Goal: Information Seeking & Learning: Learn about a topic

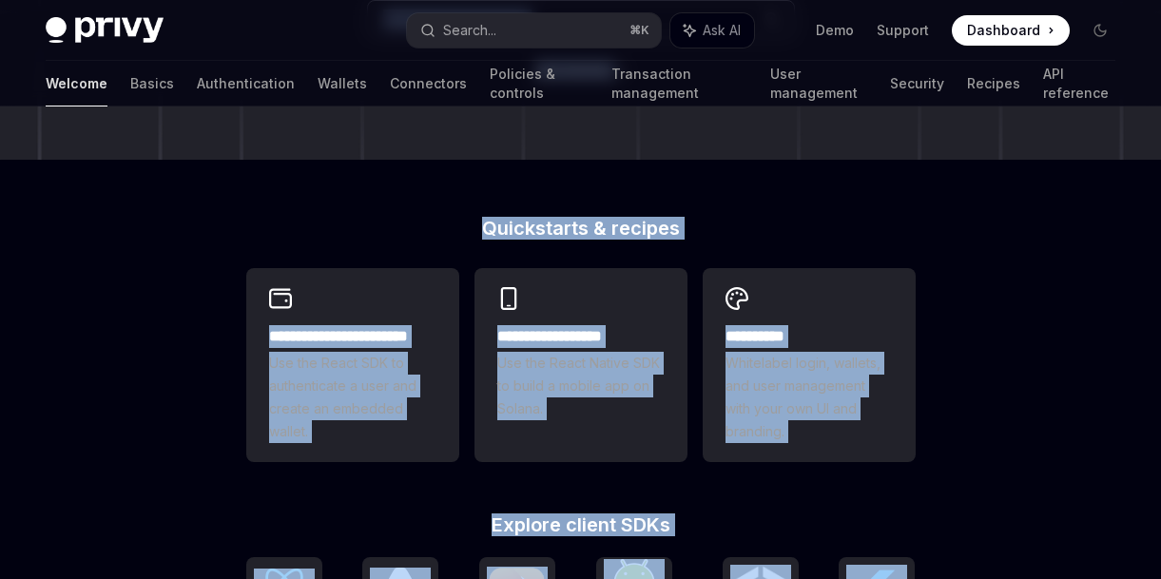
scroll to position [933, 0]
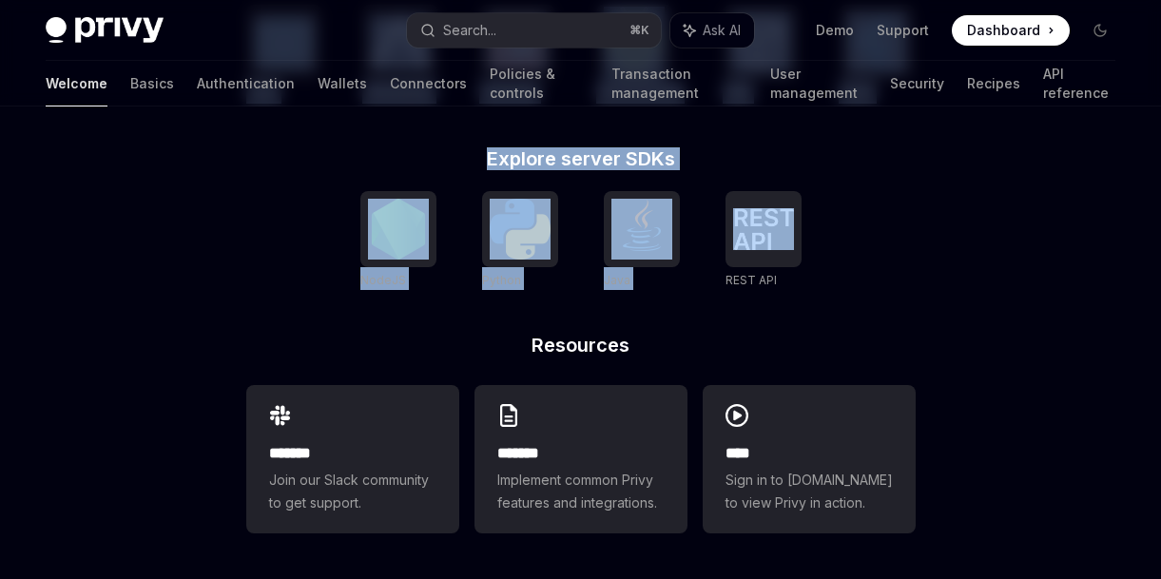
drag, startPoint x: 781, startPoint y: 293, endPoint x: 881, endPoint y: 222, distance: 122.7
click at [881, 222] on div "NodeJS Python Java REST API REST API" at bounding box center [581, 240] width 670 height 99
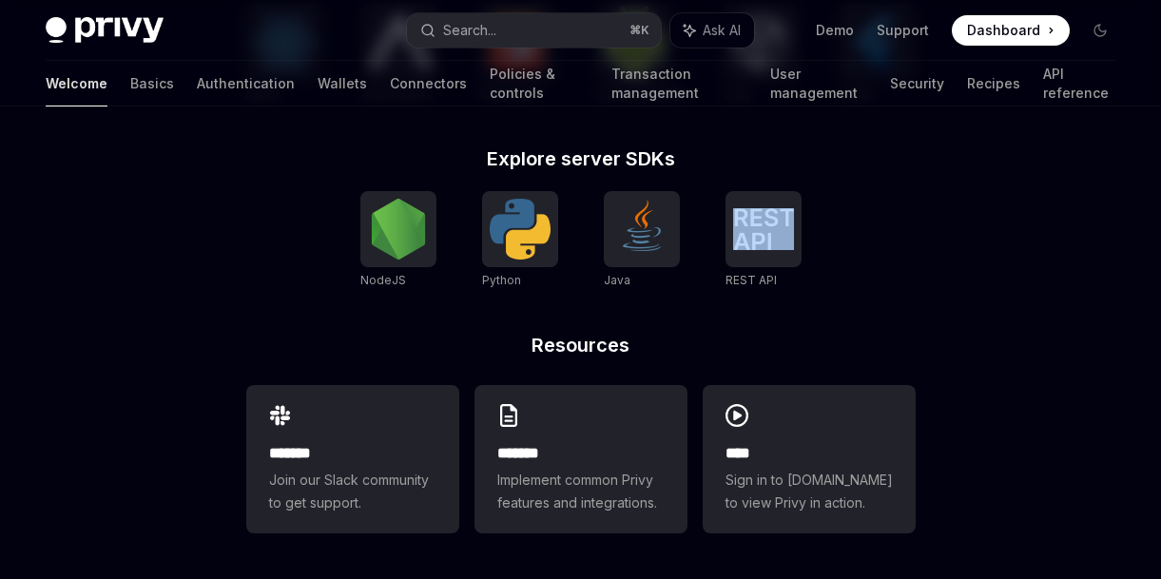
drag, startPoint x: 881, startPoint y: 222, endPoint x: 824, endPoint y: 120, distance: 116.7
click at [878, 201] on div "NodeJS Python Java REST API REST API" at bounding box center [581, 240] width 670 height 99
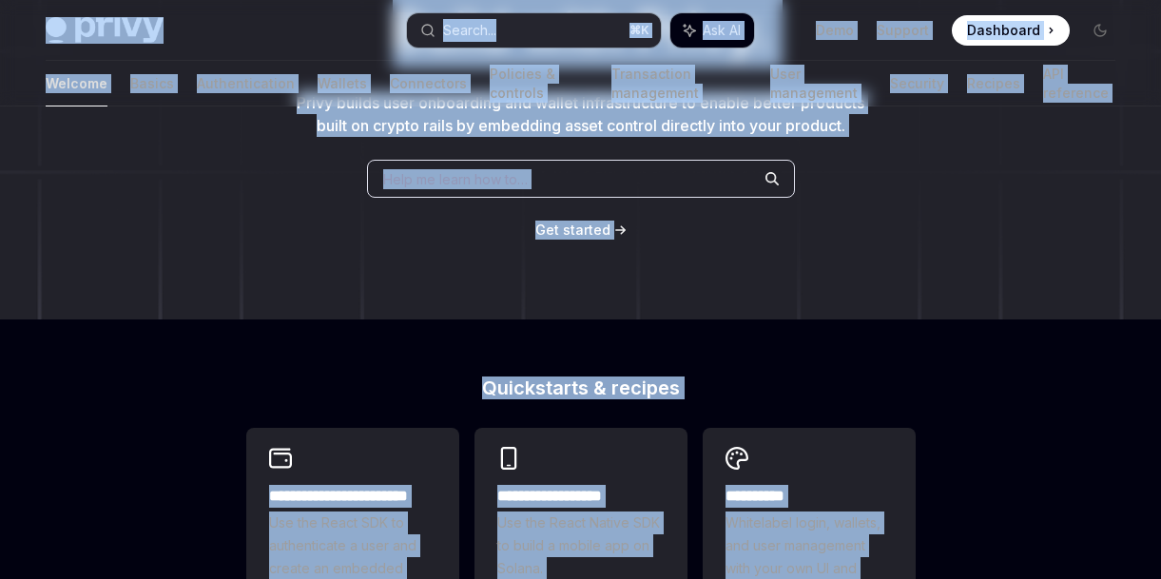
scroll to position [0, 0]
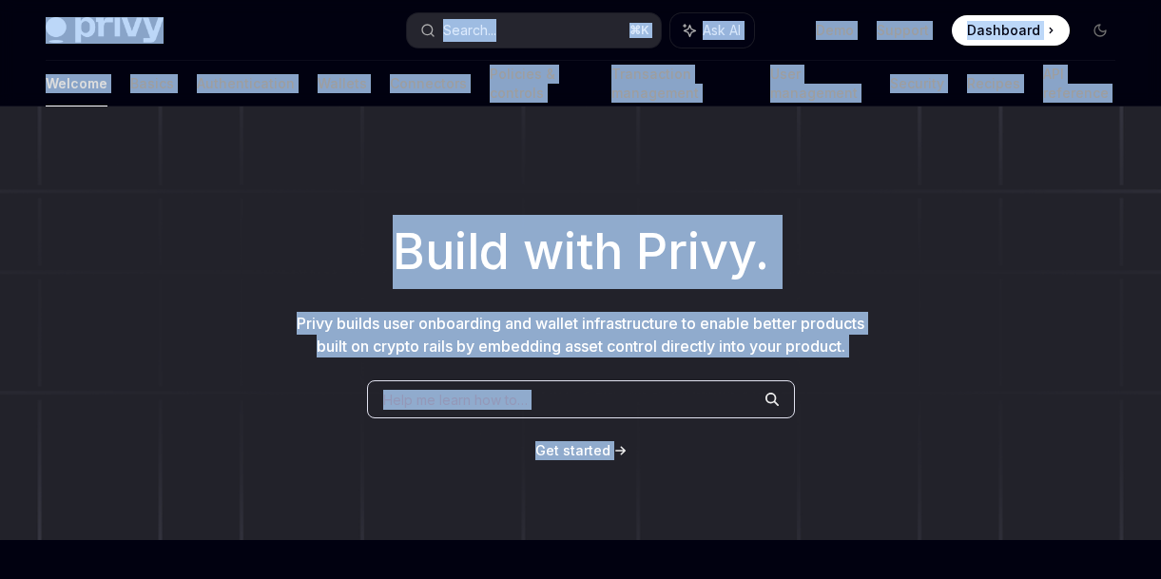
drag, startPoint x: 341, startPoint y: 279, endPoint x: 230, endPoint y: -107, distance: 401.9
click at [230, 0] on html "**********" at bounding box center [580, 289] width 1161 height 579
click at [130, 102] on link "Basics" at bounding box center [152, 84] width 44 height 46
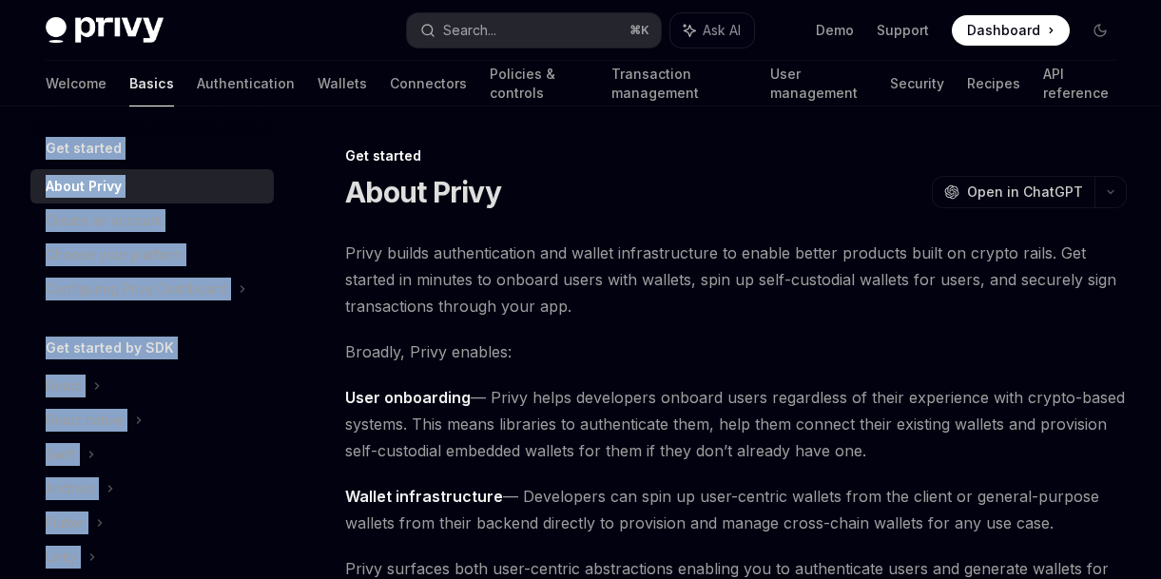
click at [129, 94] on link "Basics" at bounding box center [151, 84] width 45 height 46
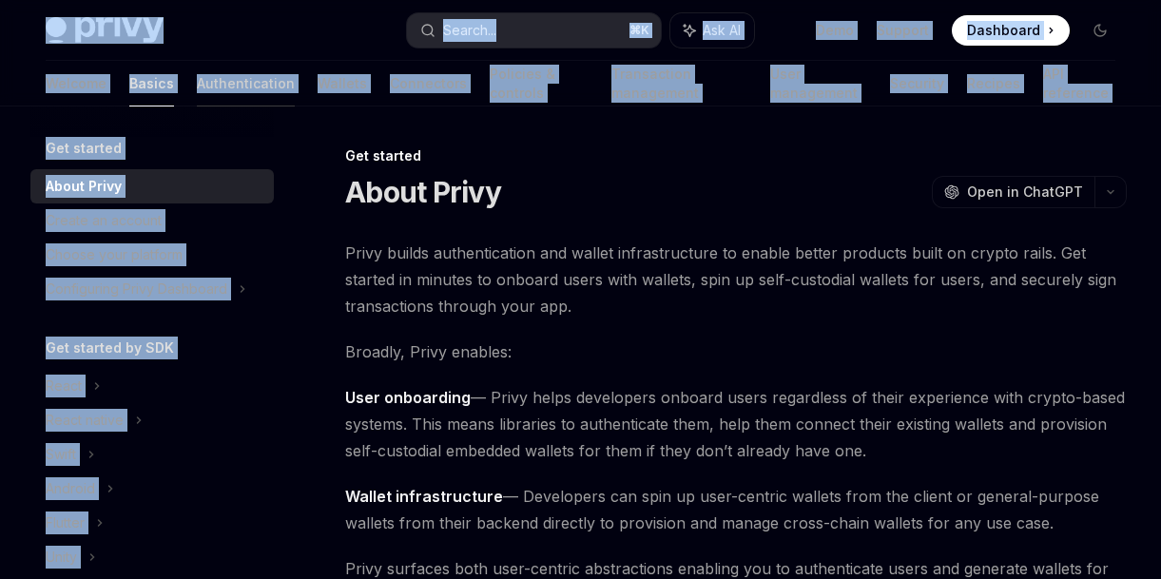
click at [197, 85] on link "Authentication" at bounding box center [246, 84] width 98 height 46
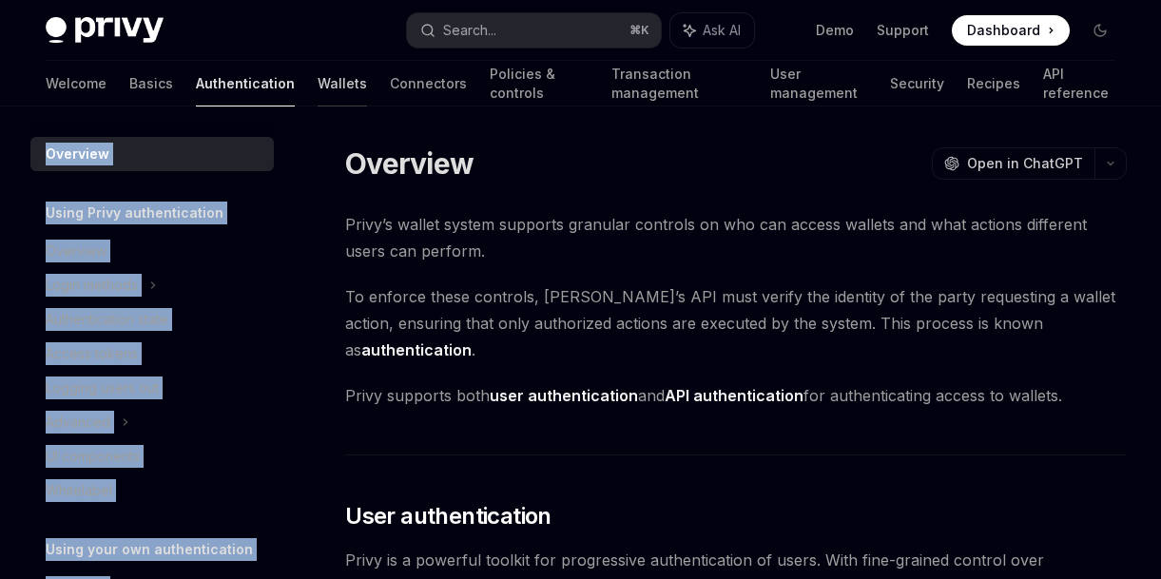
click at [318, 85] on link "Wallets" at bounding box center [342, 84] width 49 height 46
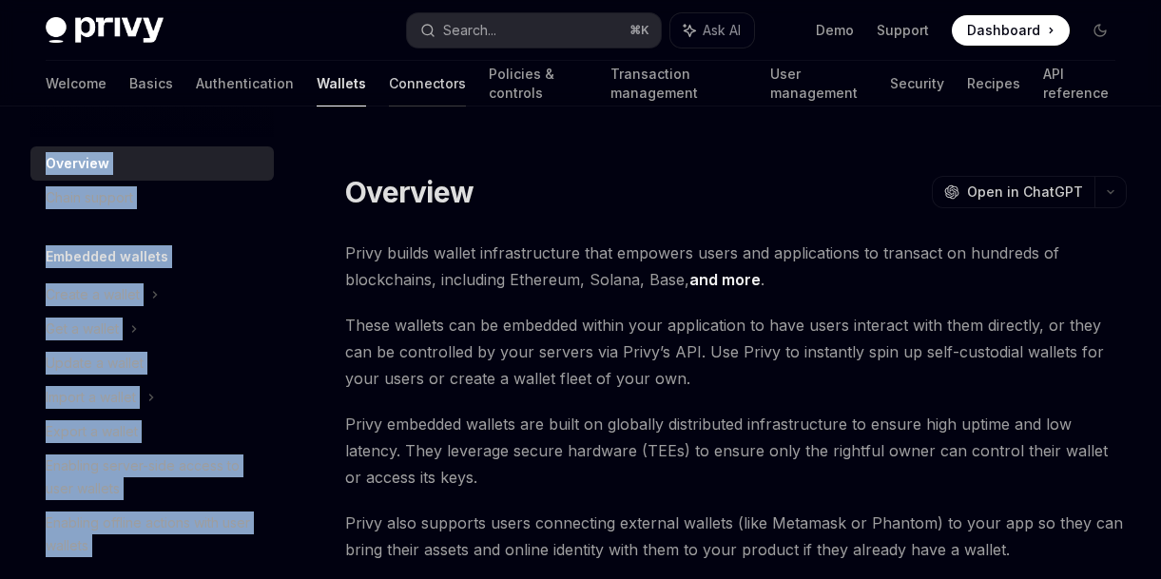
click at [389, 84] on link "Connectors" at bounding box center [427, 84] width 77 height 46
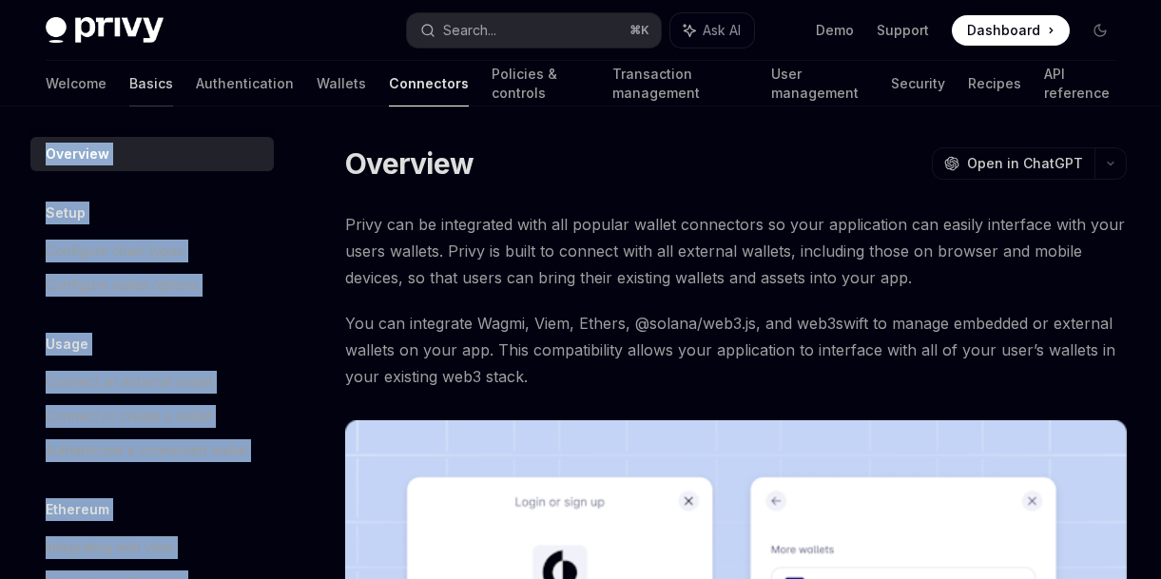
click at [129, 81] on link "Basics" at bounding box center [151, 84] width 44 height 46
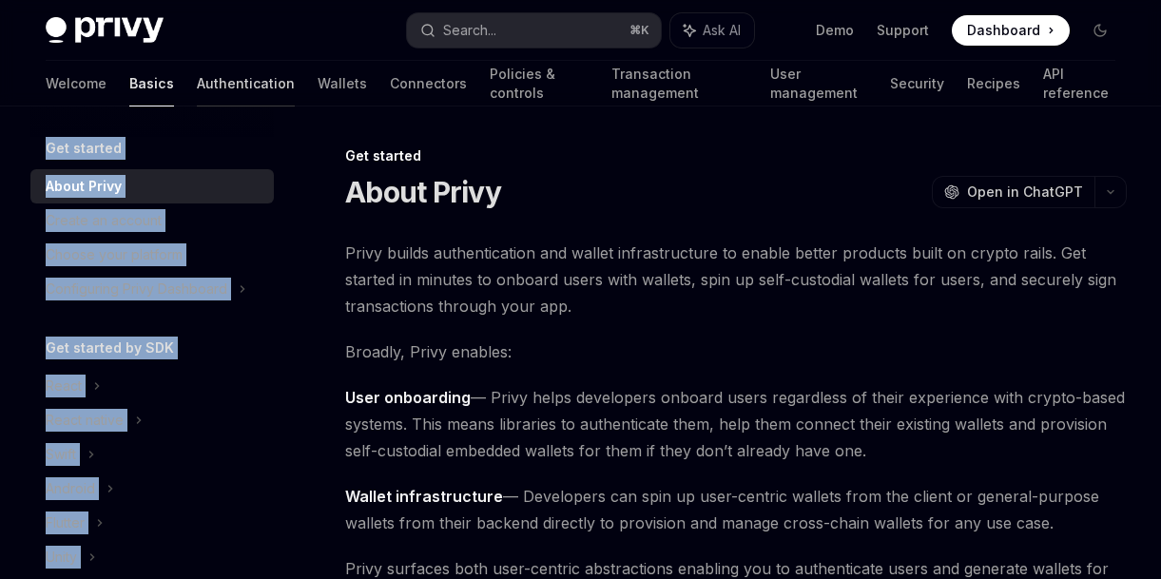
click at [197, 86] on link "Authentication" at bounding box center [246, 84] width 98 height 46
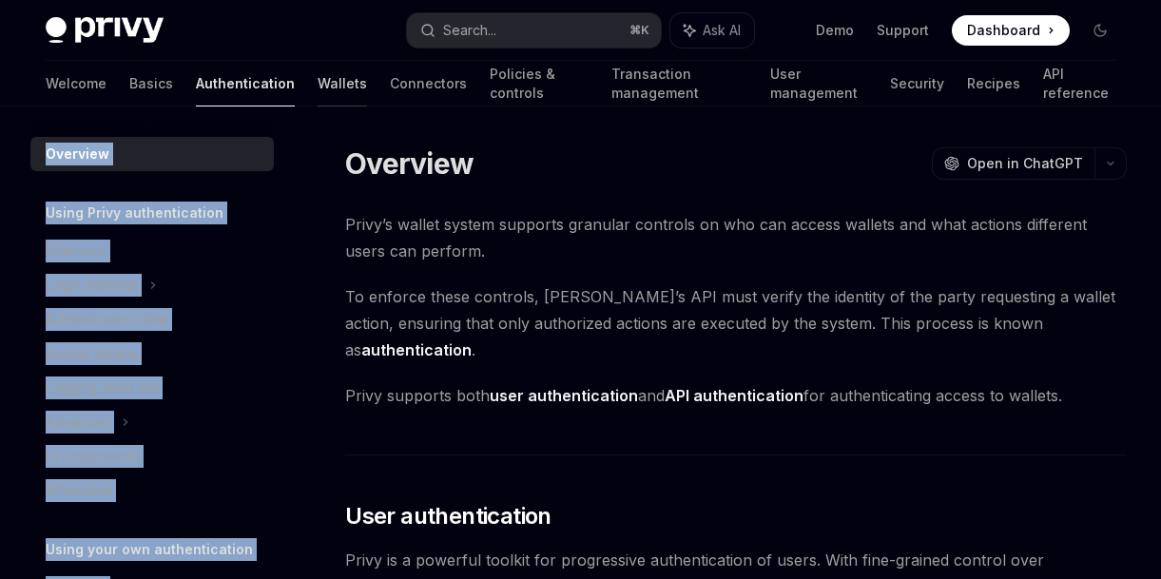
click at [318, 86] on link "Wallets" at bounding box center [342, 84] width 49 height 46
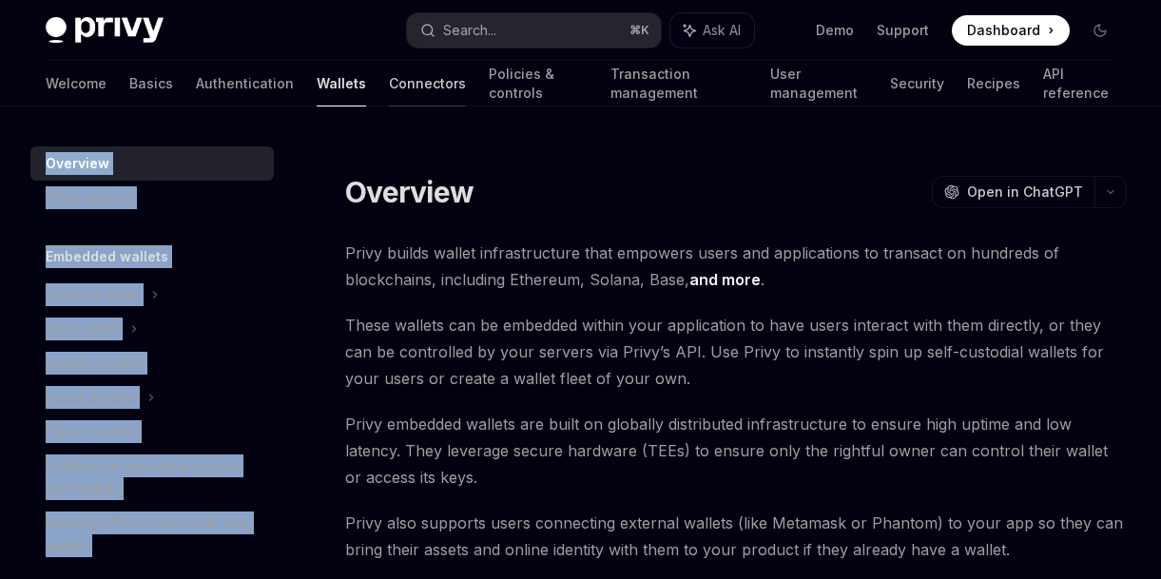
click at [389, 92] on link "Connectors" at bounding box center [427, 84] width 77 height 46
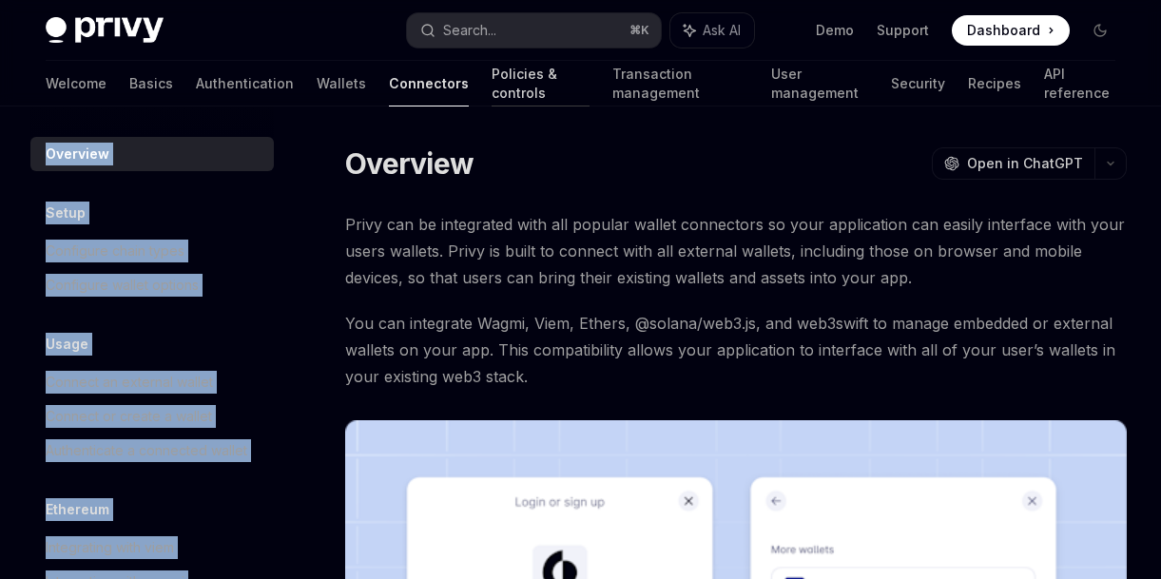
click at [492, 86] on link "Policies & controls" at bounding box center [541, 84] width 98 height 46
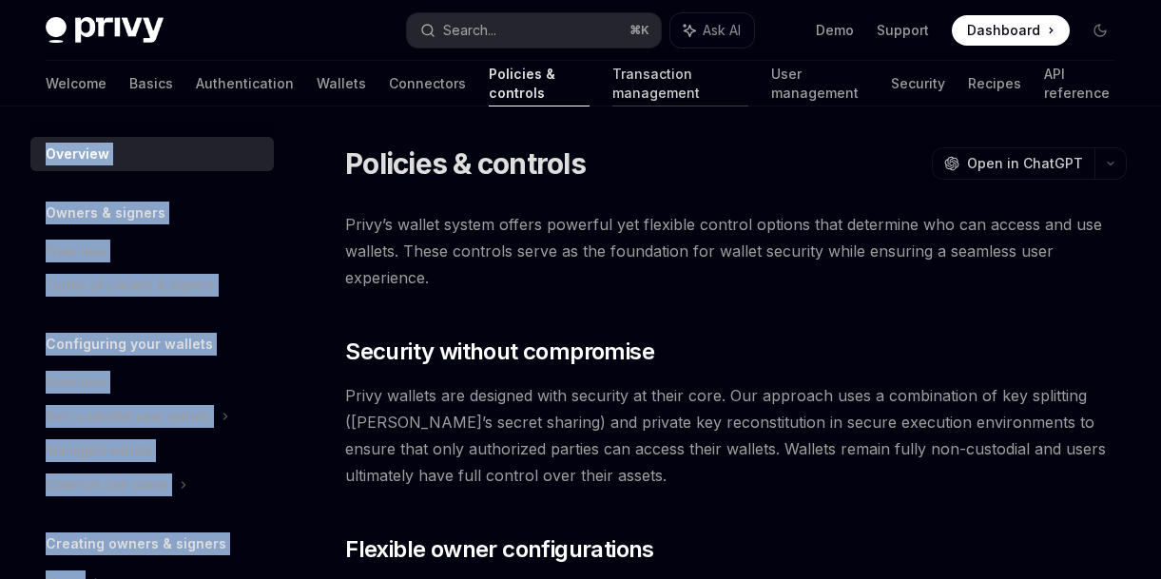
click at [613, 80] on link "Transaction management" at bounding box center [681, 84] width 136 height 46
type textarea "*"
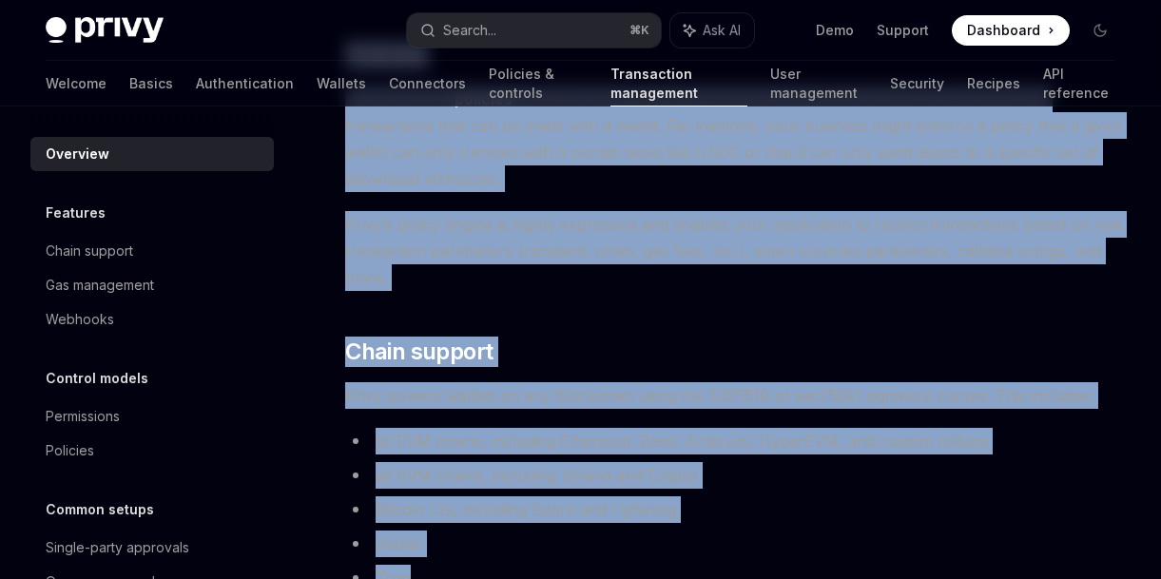
scroll to position [1191, 0]
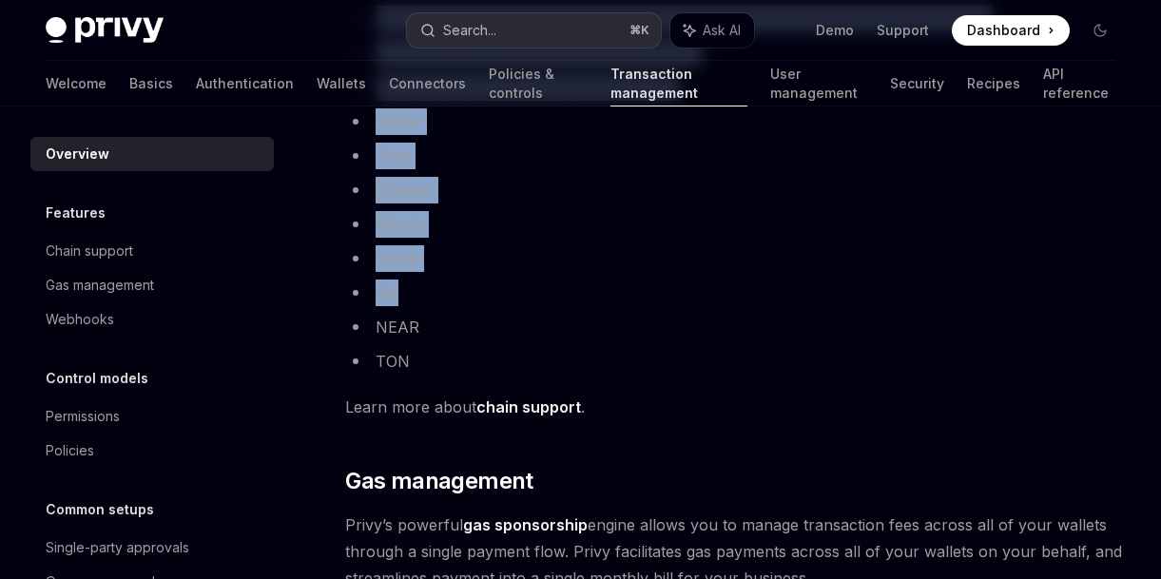
drag, startPoint x: 603, startPoint y: 537, endPoint x: 506, endPoint y: 19, distance: 527.4
